Goal: Transaction & Acquisition: Subscribe to service/newsletter

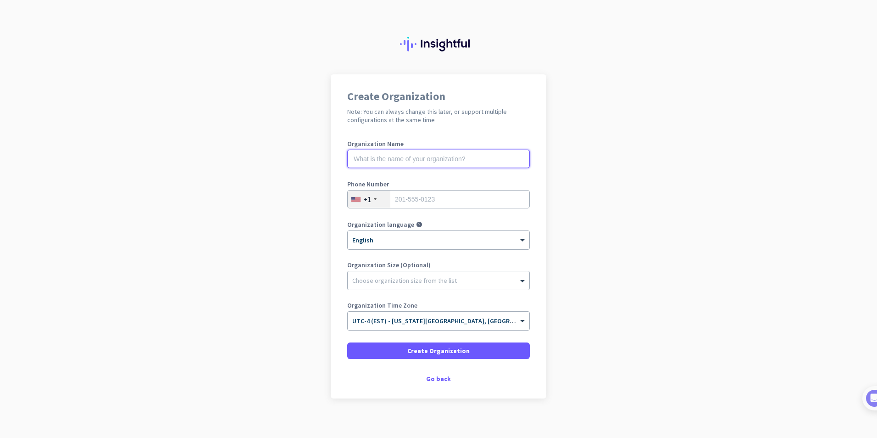
click at [398, 161] on input "text" at bounding box center [438, 159] width 183 height 18
type input "Stratis"
type input "2489107394"
click at [392, 154] on input "Stratis" at bounding box center [438, 159] width 183 height 18
drag, startPoint x: 454, startPoint y: 121, endPoint x: 439, endPoint y: 129, distance: 17.2
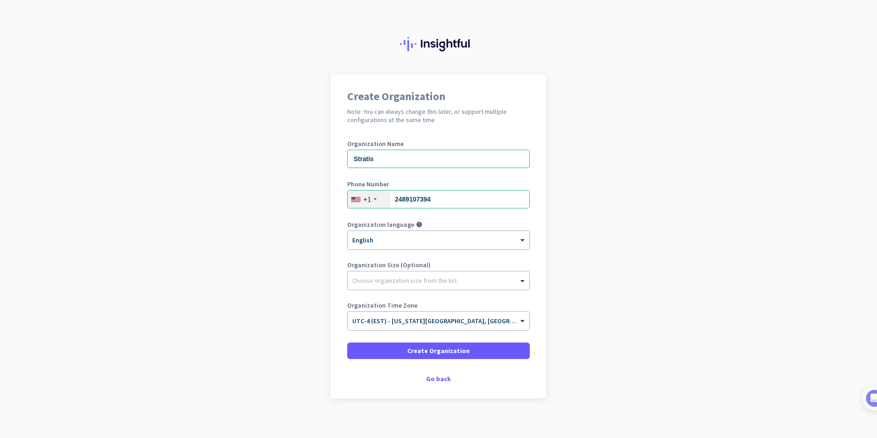
click at [456, 120] on h2 "Note: You can always change this later, or support multiple configurations at t…" at bounding box center [438, 115] width 183 height 17
drag, startPoint x: 385, startPoint y: 159, endPoint x: 298, endPoint y: 147, distance: 88.4
click at [298, 147] on app-onboarding-organization "Create Organization Note: You can always change this later, or support multiple…" at bounding box center [438, 259] width 877 height 370
type input "Strategem Tech"
click at [521, 278] on span at bounding box center [523, 280] width 11 height 9
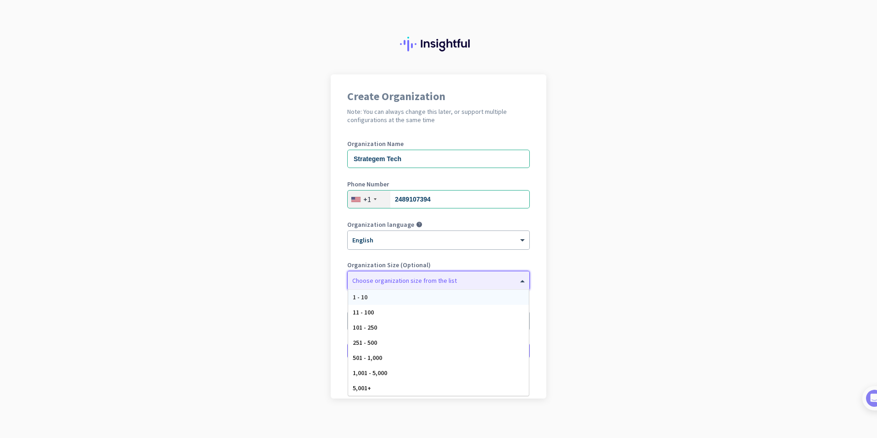
click at [419, 295] on div "1 - 10" at bounding box center [438, 296] width 181 height 15
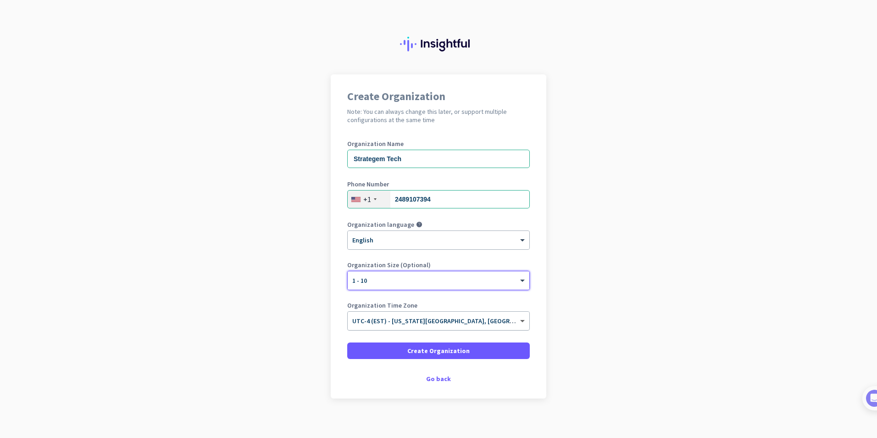
click at [519, 320] on span at bounding box center [523, 321] width 11 height 8
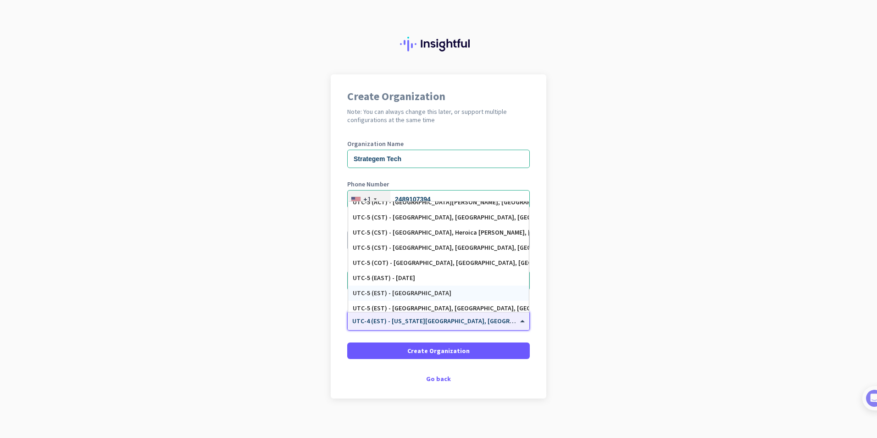
scroll to position [463, 0]
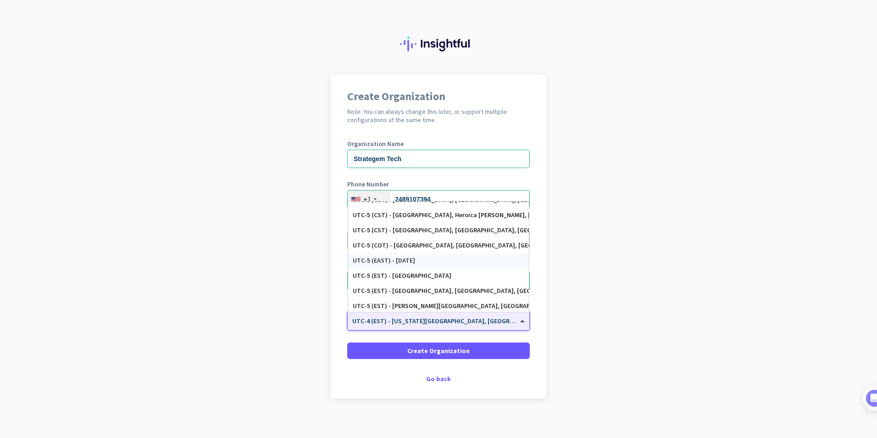
click at [396, 259] on div "UTC-5 (EAST) - [DATE]" at bounding box center [439, 260] width 172 height 8
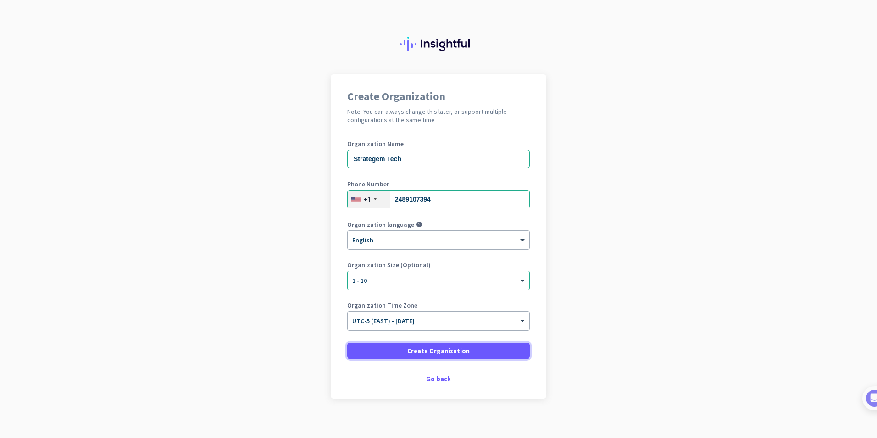
click at [443, 348] on span "Create Organization" at bounding box center [438, 350] width 62 height 9
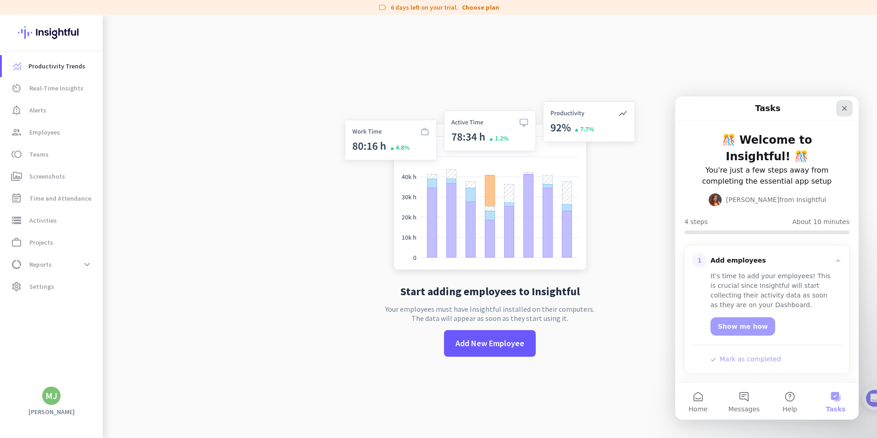
click at [845, 105] on icon "Close" at bounding box center [844, 108] width 7 height 7
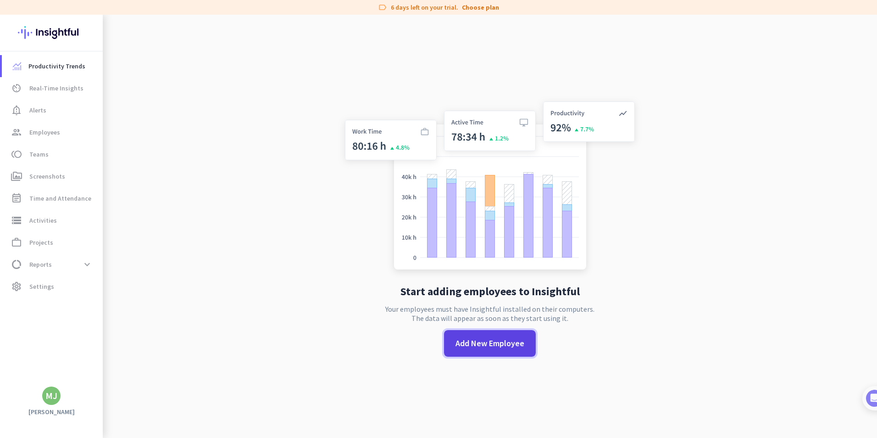
click at [485, 344] on span "Add New Employee" at bounding box center [489, 343] width 69 height 12
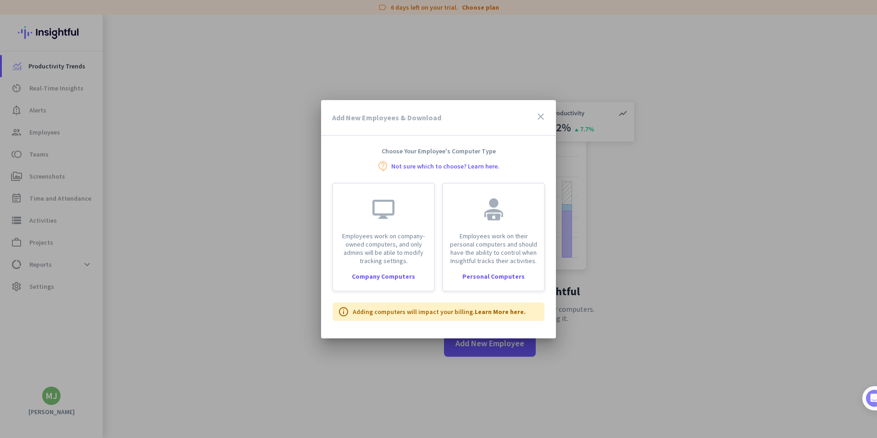
click at [537, 114] on icon "close" at bounding box center [540, 116] width 11 height 11
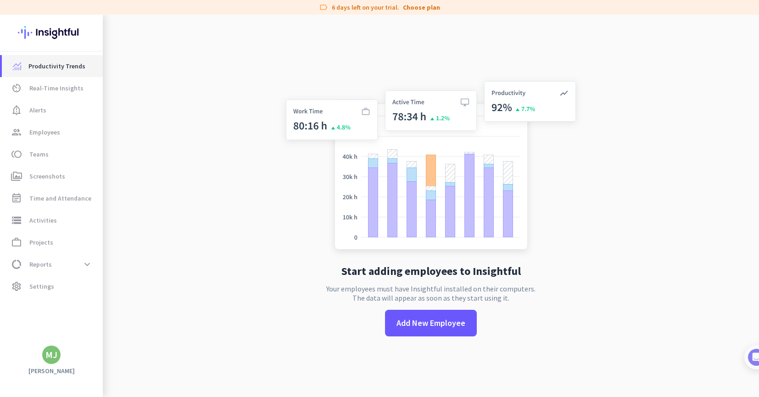
click at [51, 69] on span "Productivity Trends" at bounding box center [56, 66] width 57 height 11
click at [39, 113] on span "Alerts" at bounding box center [37, 110] width 17 height 11
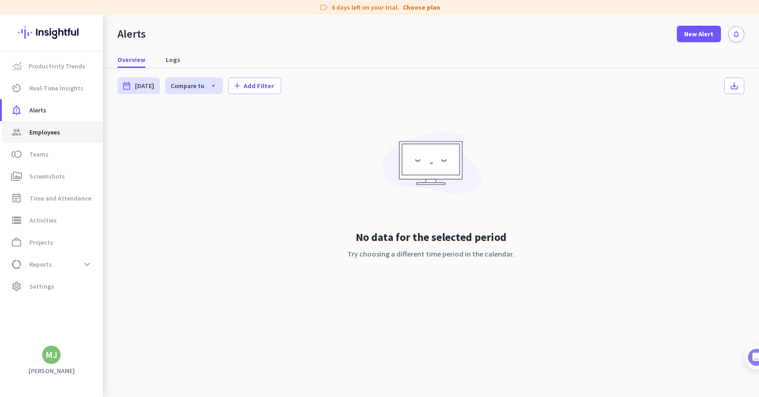
click at [39, 129] on span "Employees" at bounding box center [44, 132] width 31 height 11
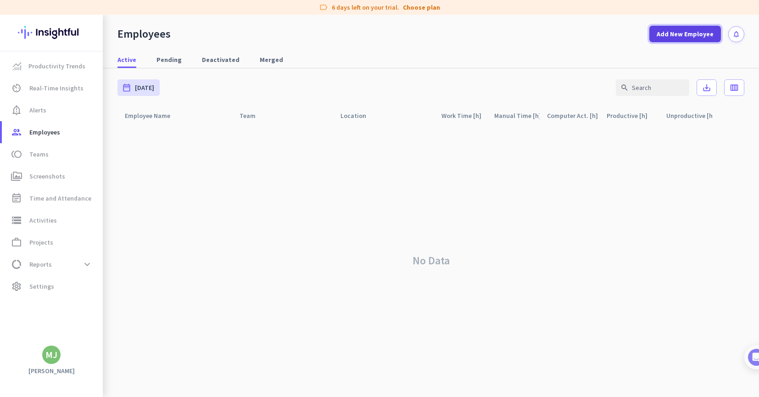
click at [683, 36] on span "Add New Employee" at bounding box center [684, 33] width 57 height 9
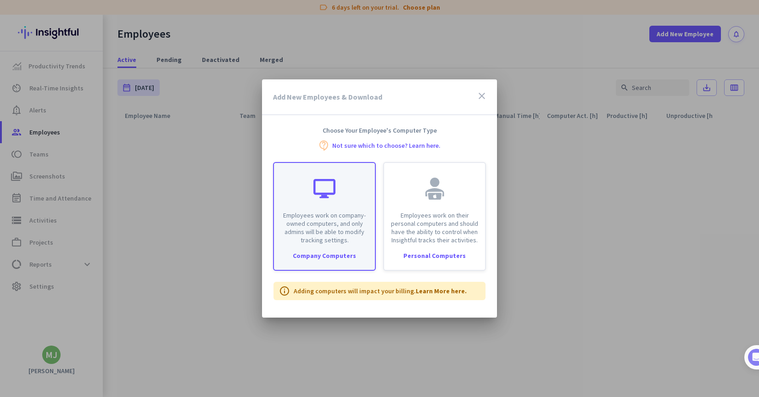
click at [320, 229] on p "Employees work on company-owned computers, and only admins will be able to modi…" at bounding box center [324, 227] width 90 height 33
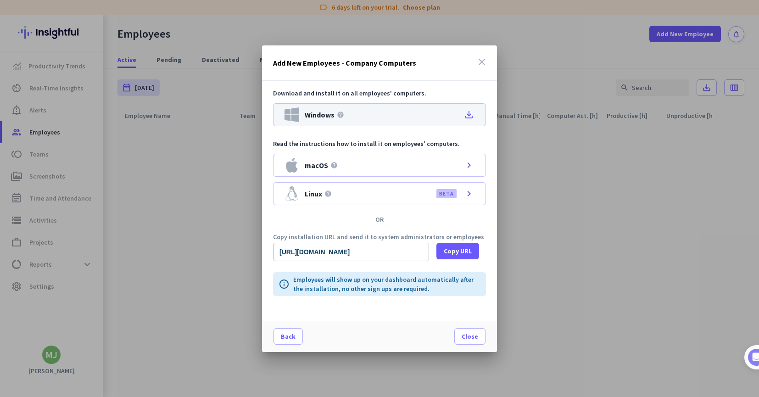
click at [383, 116] on div "Windows help file_download" at bounding box center [379, 114] width 213 height 23
click at [482, 60] on icon "close" at bounding box center [481, 61] width 11 height 11
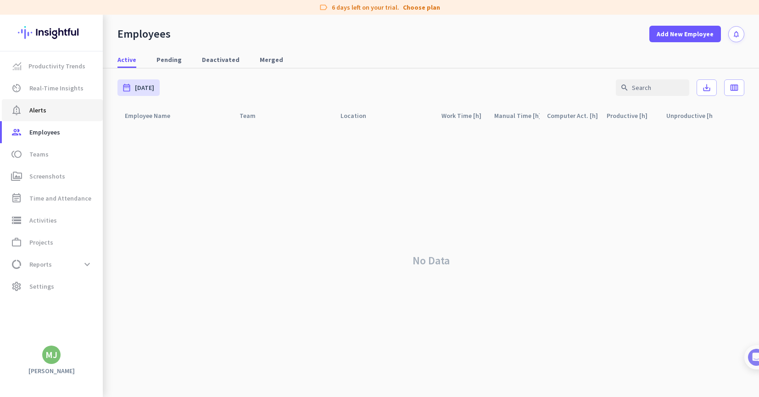
click at [44, 109] on span "Alerts" at bounding box center [37, 110] width 17 height 11
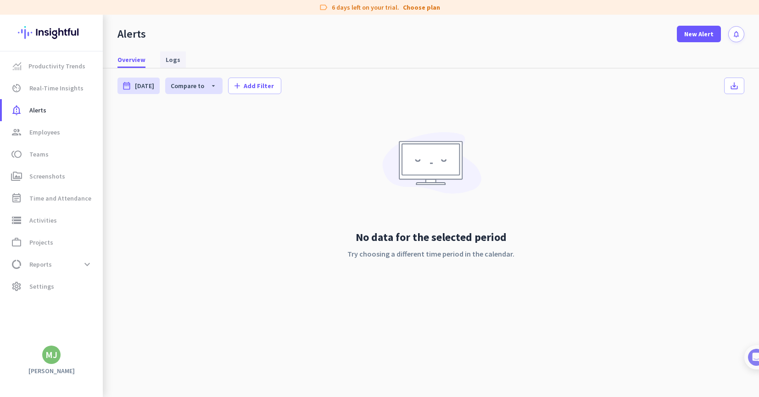
click at [169, 57] on span "Logs" at bounding box center [173, 59] width 15 height 9
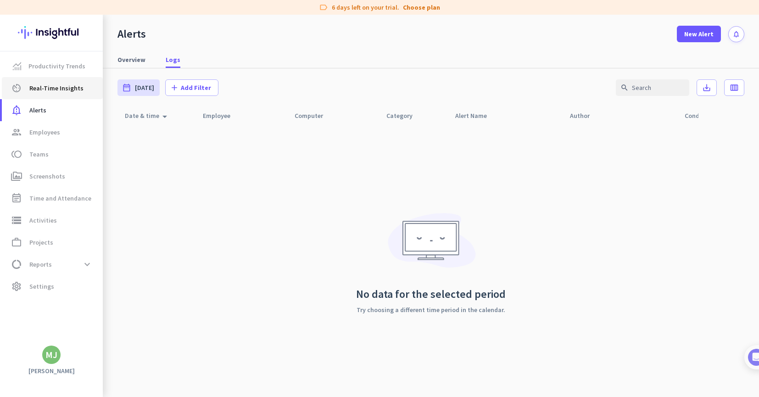
click at [50, 88] on span "Real-Time Insights" at bounding box center [56, 88] width 54 height 11
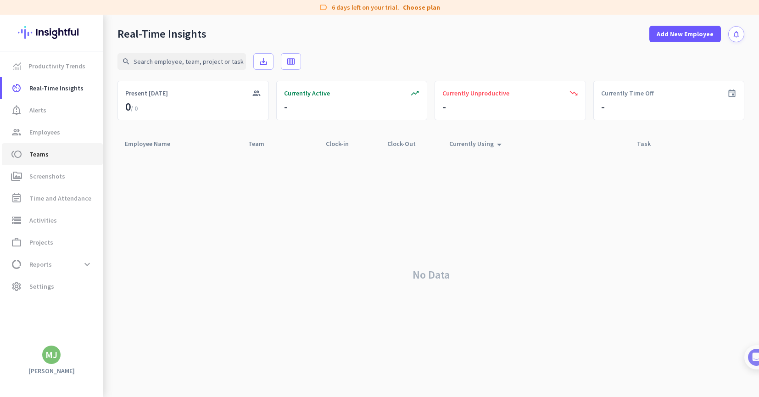
click at [55, 153] on span "toll Teams" at bounding box center [52, 154] width 86 height 11
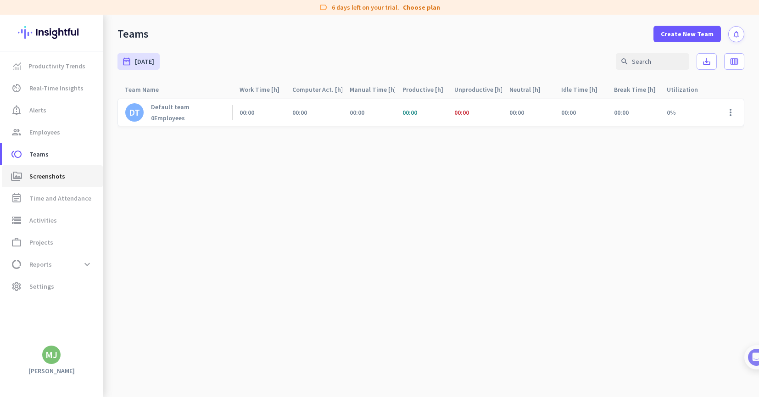
click at [49, 177] on span "Screenshots" at bounding box center [47, 176] width 36 height 11
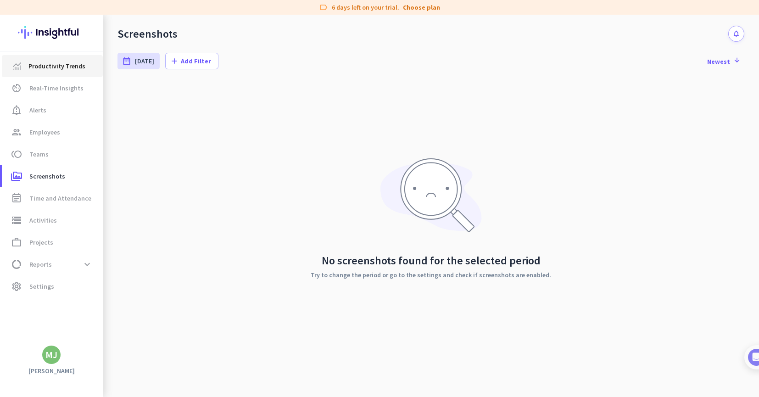
click at [58, 64] on span "Productivity Trends" at bounding box center [56, 66] width 57 height 11
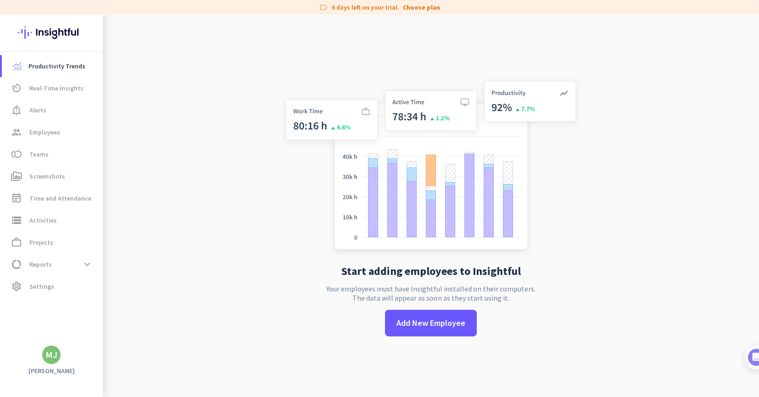
drag, startPoint x: 306, startPoint y: 13, endPoint x: 288, endPoint y: 13, distance: 18.3
click at [288, 13] on div "label 6 days left on your trial. Choose plan" at bounding box center [379, 7] width 759 height 15
click at [52, 133] on span "Employees" at bounding box center [44, 132] width 31 height 11
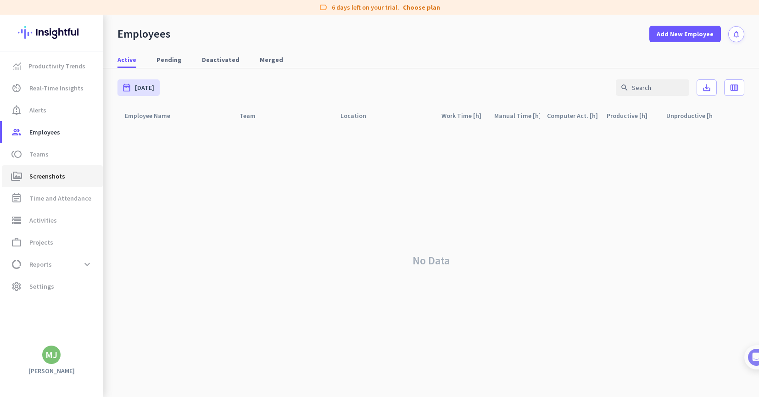
click at [56, 175] on span "Screenshots" at bounding box center [47, 176] width 36 height 11
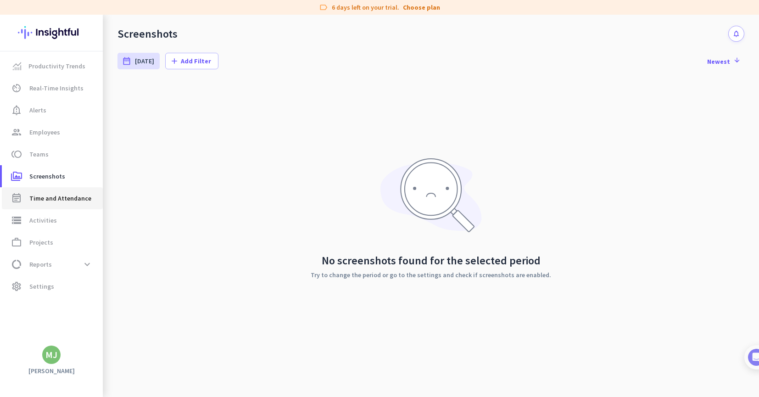
click at [70, 194] on span "Time and Attendance" at bounding box center [60, 198] width 62 height 11
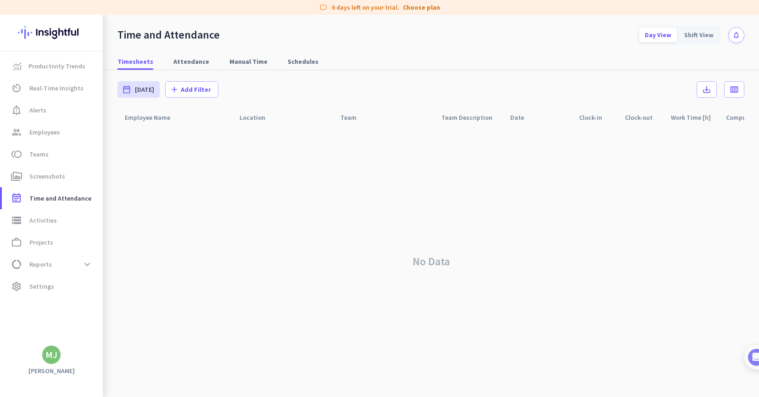
drag, startPoint x: 202, startPoint y: 8, endPoint x: 194, endPoint y: 7, distance: 8.4
click at [194, 7] on div "label 6 days left on your trial. Choose plan" at bounding box center [379, 7] width 759 height 15
click at [410, 6] on link "Choose plan" at bounding box center [421, 7] width 37 height 9
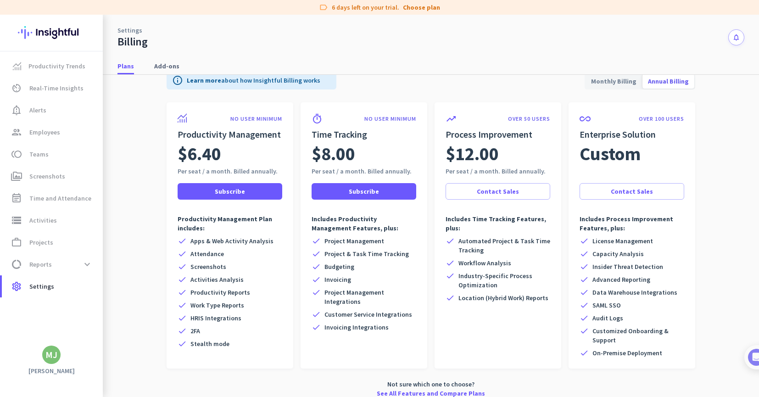
scroll to position [23, 0]
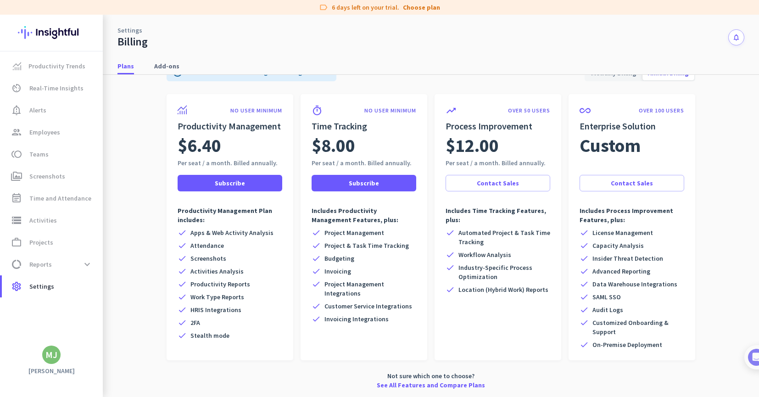
click at [212, 336] on span "Stealth mode" at bounding box center [209, 335] width 39 height 9
drag, startPoint x: 357, startPoint y: 144, endPoint x: 305, endPoint y: 144, distance: 52.7
click at [305, 144] on div "timer NO USER MINIMUM Time Tracking $8.00 Per seat / a month. Billed annually. …" at bounding box center [363, 227] width 127 height 266
drag, startPoint x: 305, startPoint y: 144, endPoint x: 362, endPoint y: 142, distance: 57.8
click at [362, 142] on div "$8.00" at bounding box center [363, 146] width 105 height 26
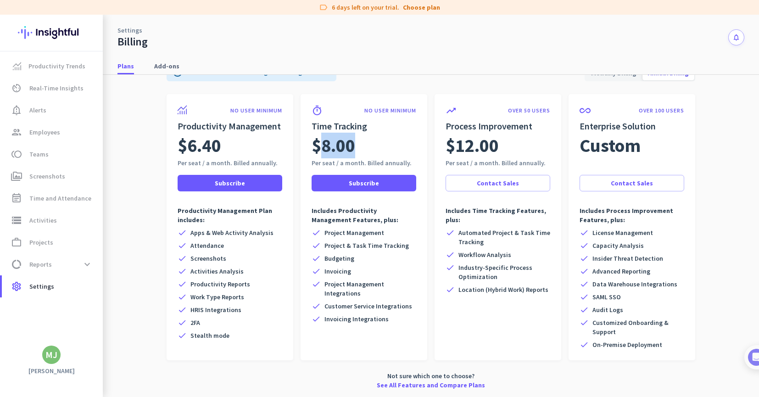
drag, startPoint x: 338, startPoint y: 144, endPoint x: 361, endPoint y: 143, distance: 23.0
click at [361, 143] on div "$8.00" at bounding box center [363, 146] width 105 height 26
click at [425, 383] on link "See All Features and Compare Plans" at bounding box center [431, 384] width 108 height 9
